Goal: Book appointment/travel/reservation

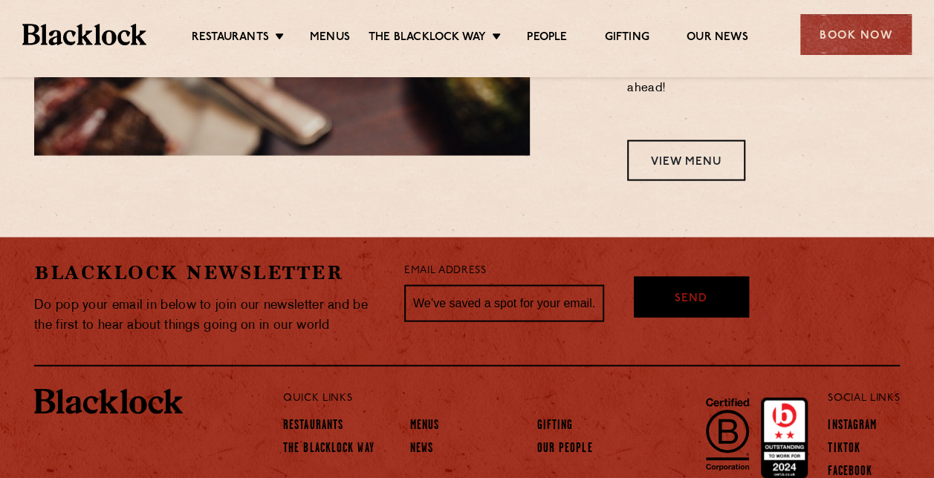
scroll to position [1411, 0]
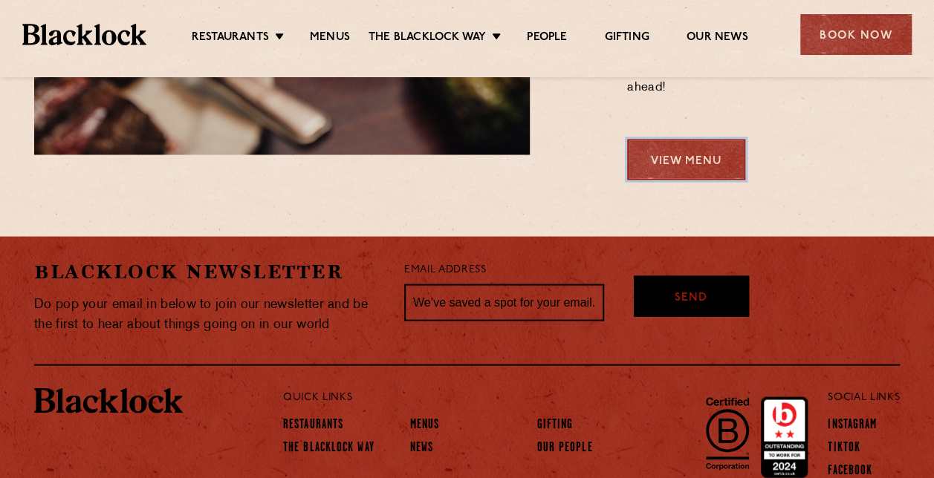
click at [697, 166] on link "View Menu" at bounding box center [686, 160] width 118 height 41
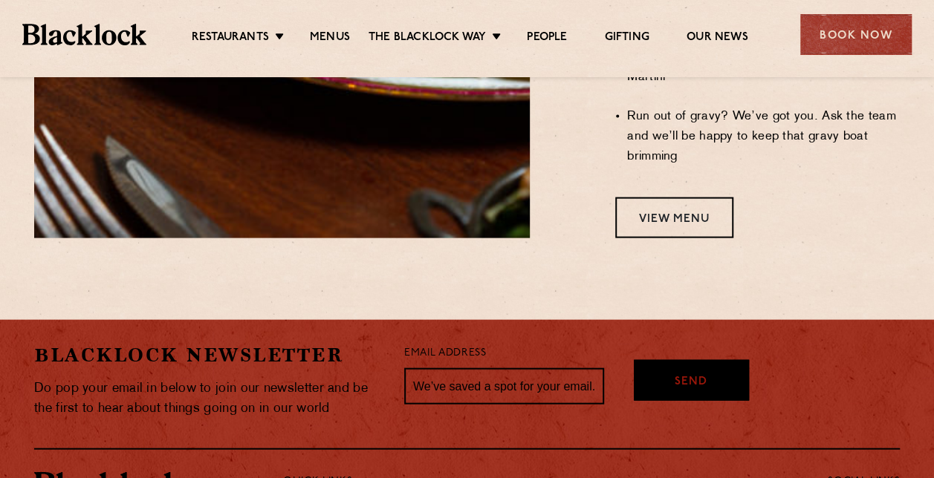
scroll to position [1486, 0]
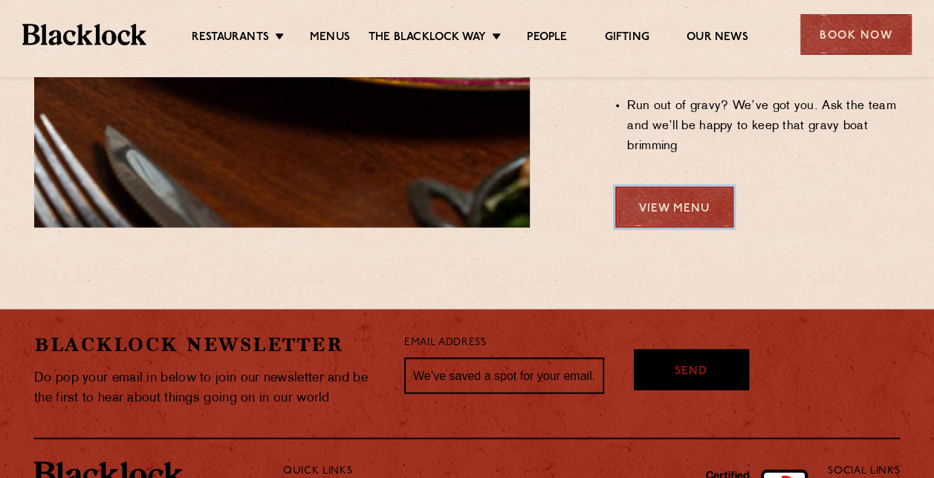
click at [637, 187] on link "View Menu" at bounding box center [674, 207] width 118 height 41
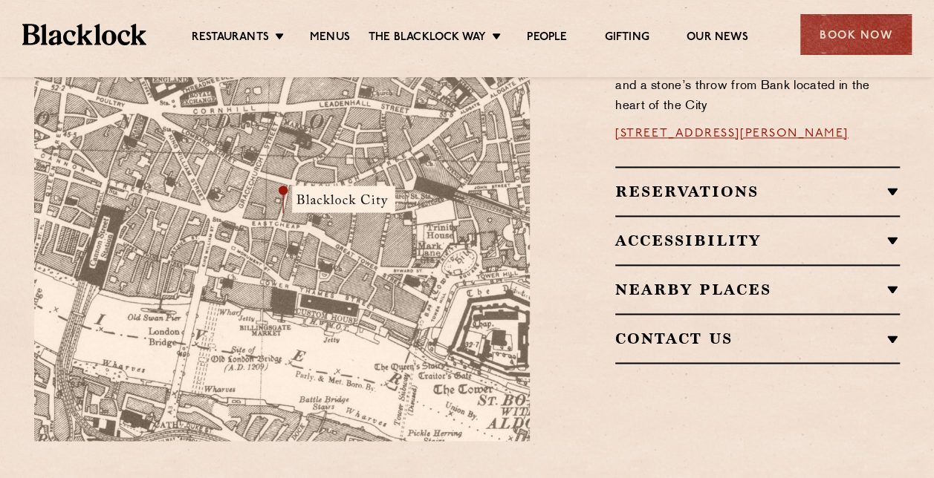
scroll to position [1040, 0]
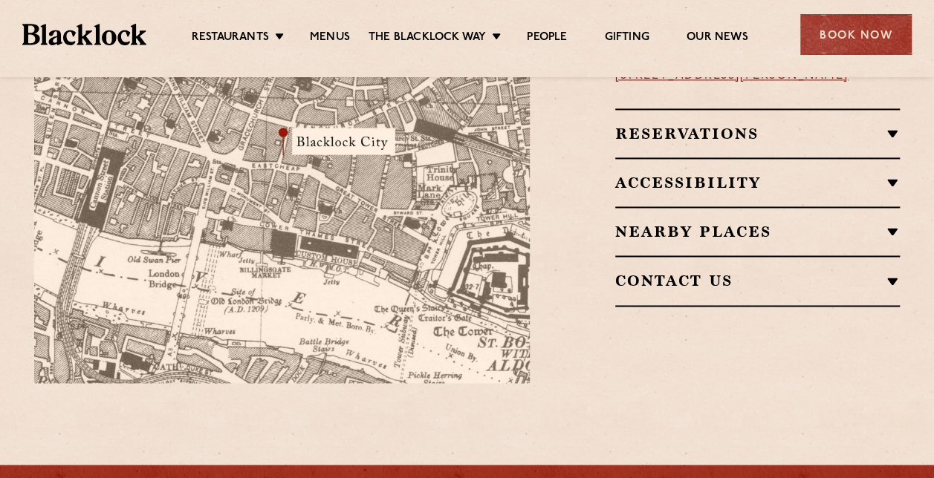
click at [887, 125] on h2 "Reservations" at bounding box center [757, 134] width 284 height 18
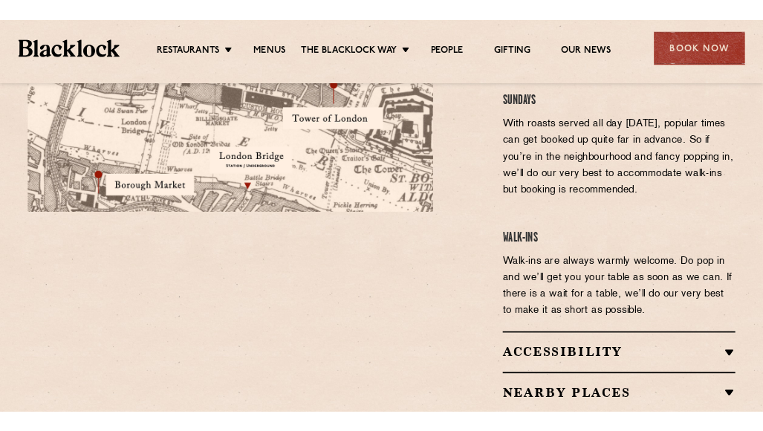
scroll to position [1208, 0]
